Goal: Find specific page/section: Find specific page/section

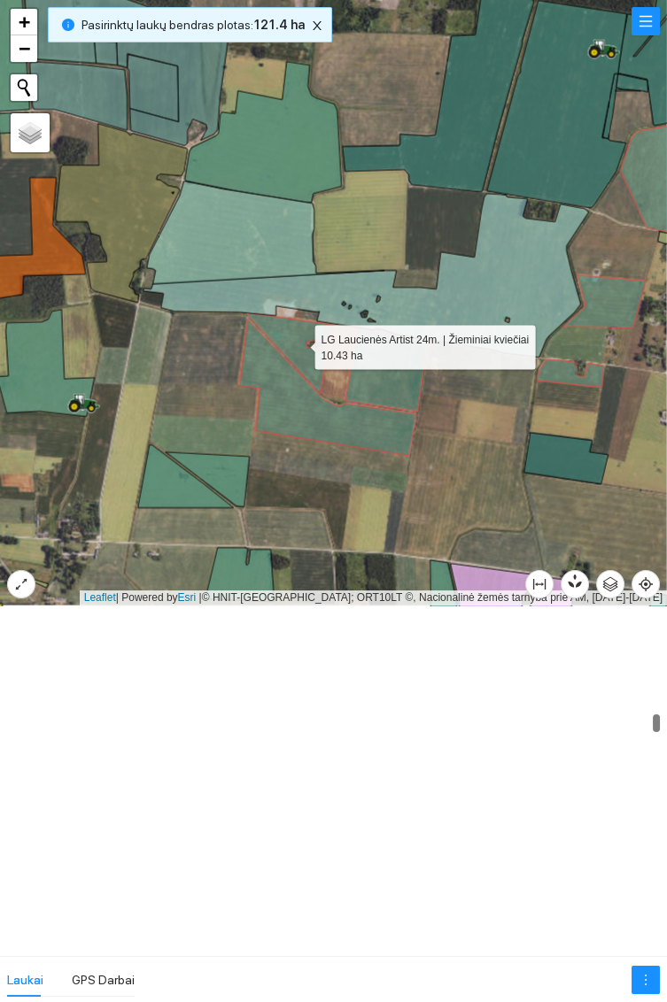
scroll to position [5844, 0]
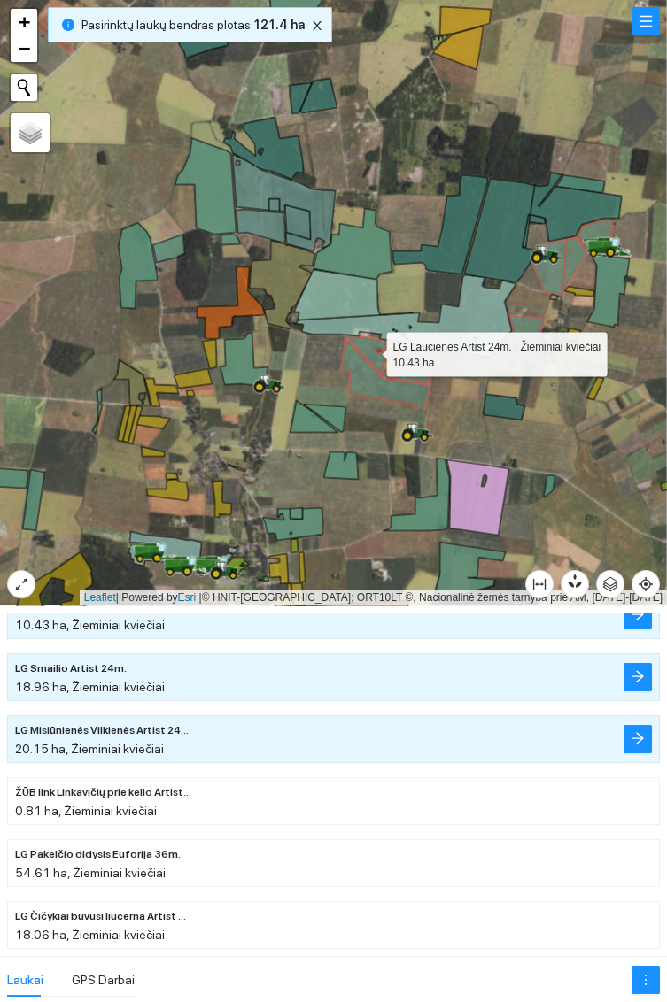
click at [496, 1002] on div "Laukai GPS Darbai" at bounding box center [333, 979] width 667 height 46
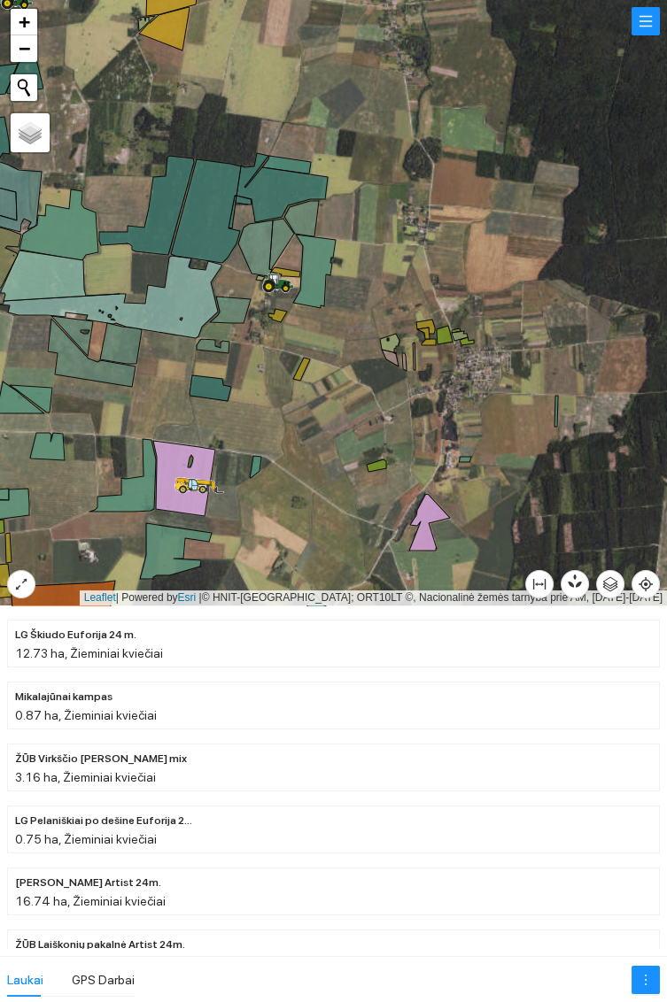
click at [271, 288] on icon at bounding box center [269, 286] width 8 height 8
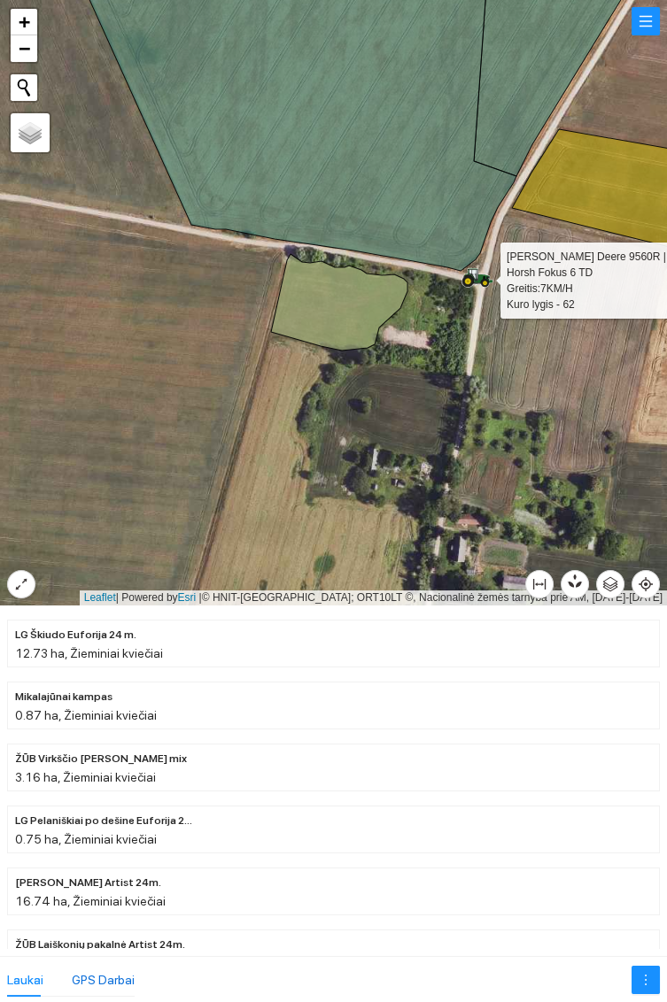
click at [121, 973] on div "GPS Darbai" at bounding box center [103, 980] width 63 height 19
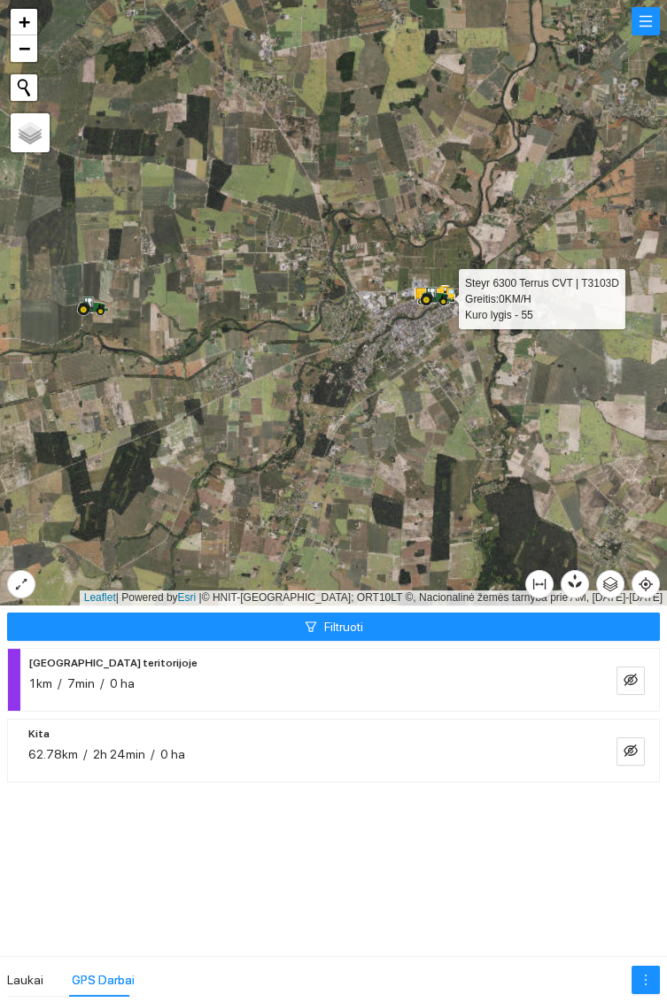
click at [101, 293] on div at bounding box center [333, 303] width 667 height 606
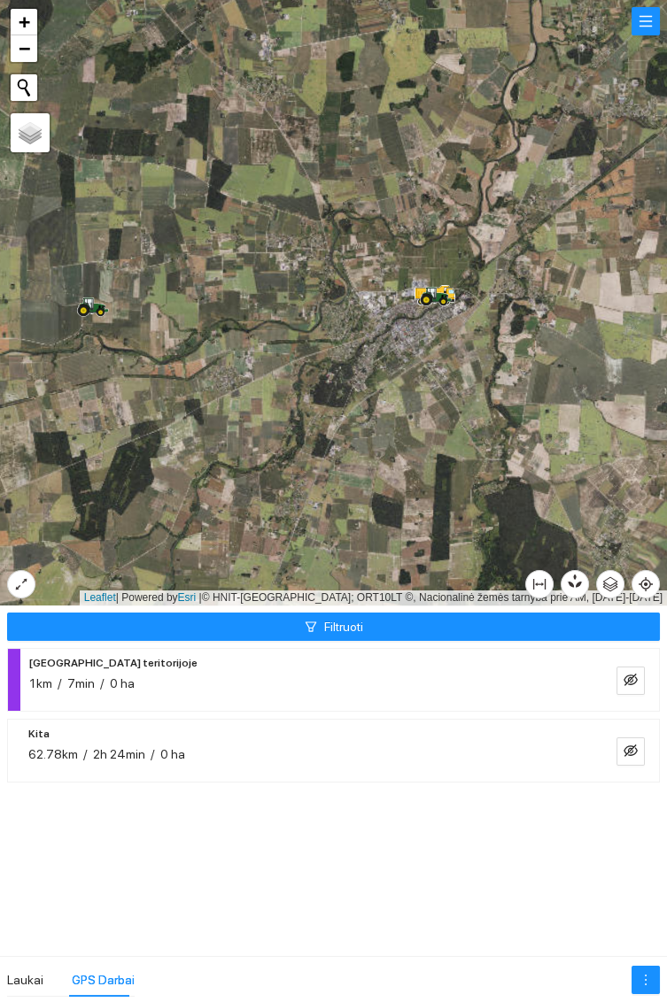
click at [99, 306] on icon at bounding box center [100, 308] width 2 height 4
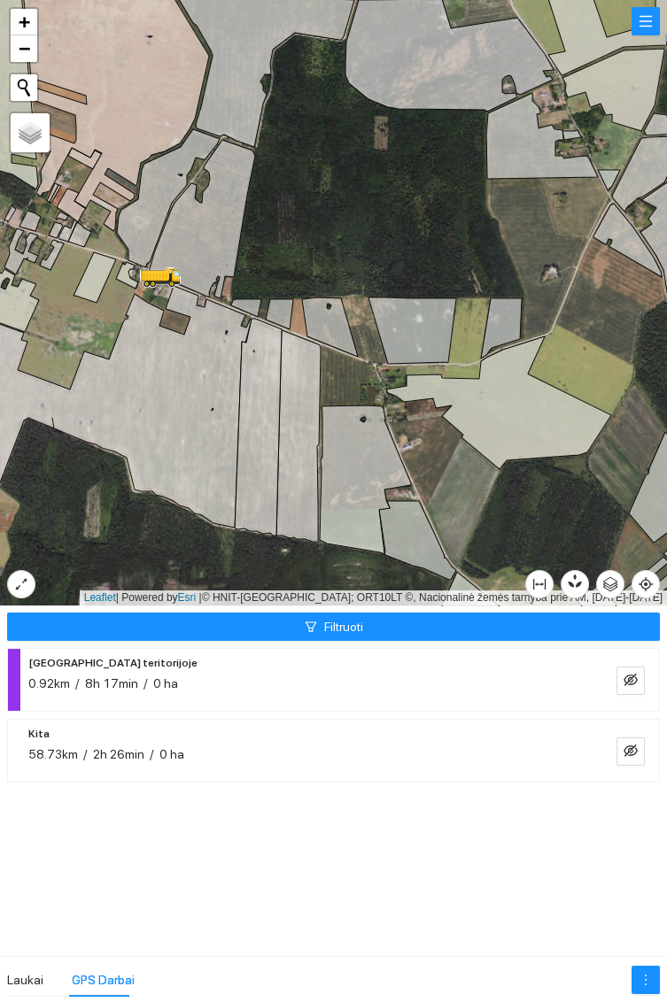
click at [165, 272] on icon at bounding box center [158, 274] width 32 height 12
